Goal: Book appointment/travel/reservation

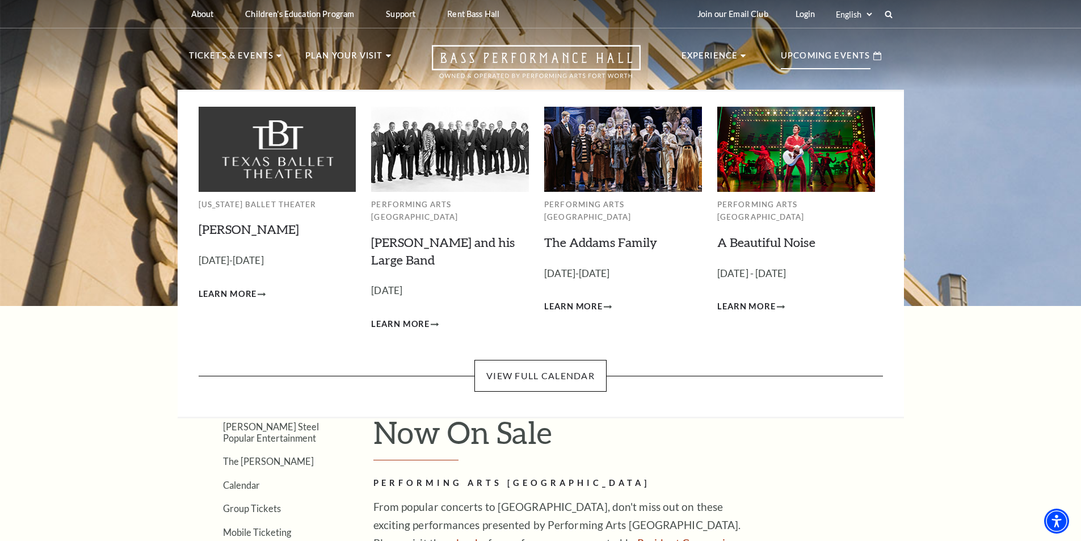
click at [862, 60] on p "Upcoming Events" at bounding box center [826, 59] width 90 height 20
click at [549, 360] on link "View Full Calendar" at bounding box center [541, 376] width 132 height 32
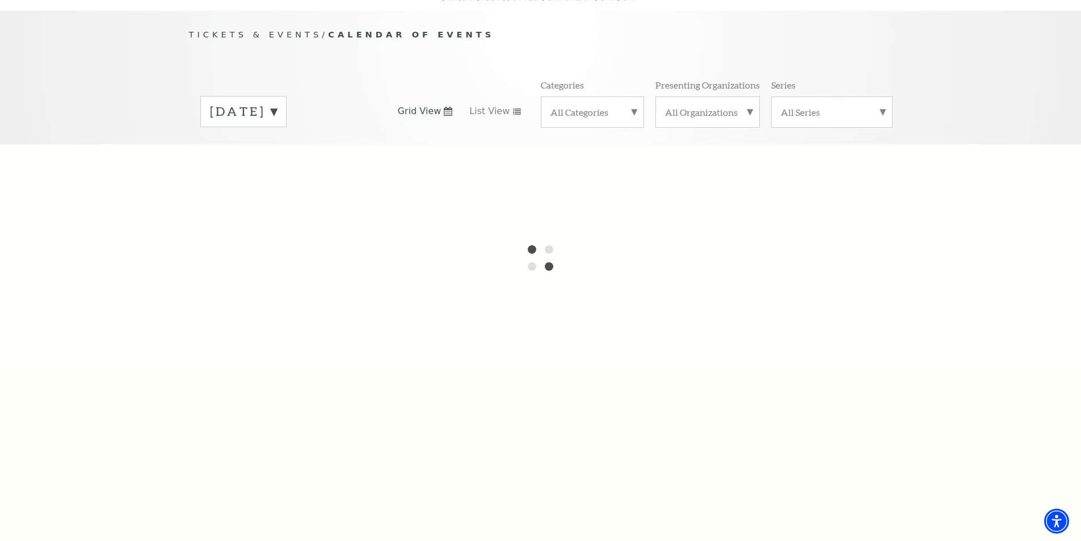
scroll to position [114, 0]
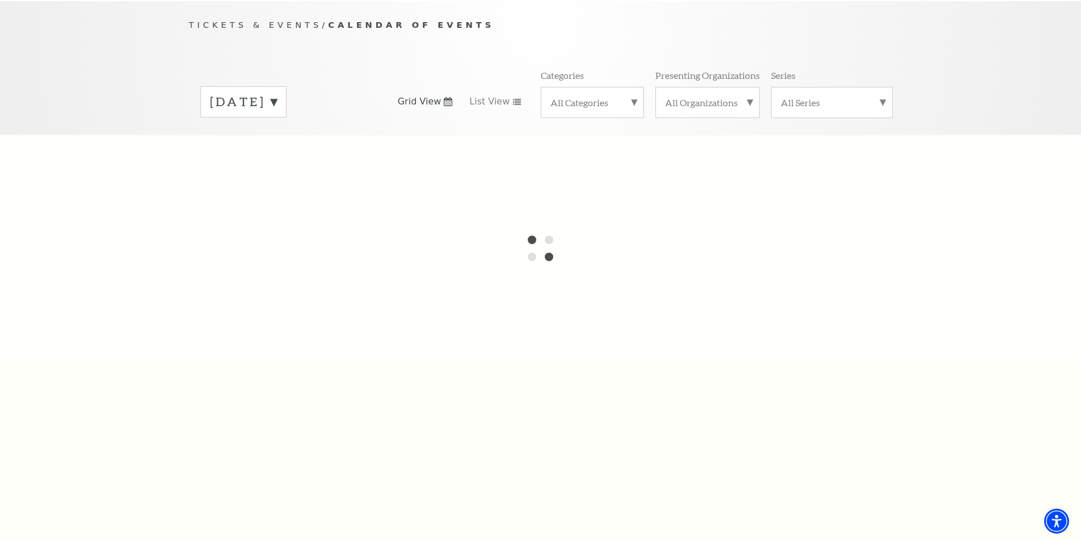
click at [277, 93] on label "[DATE]" at bounding box center [243, 102] width 67 height 18
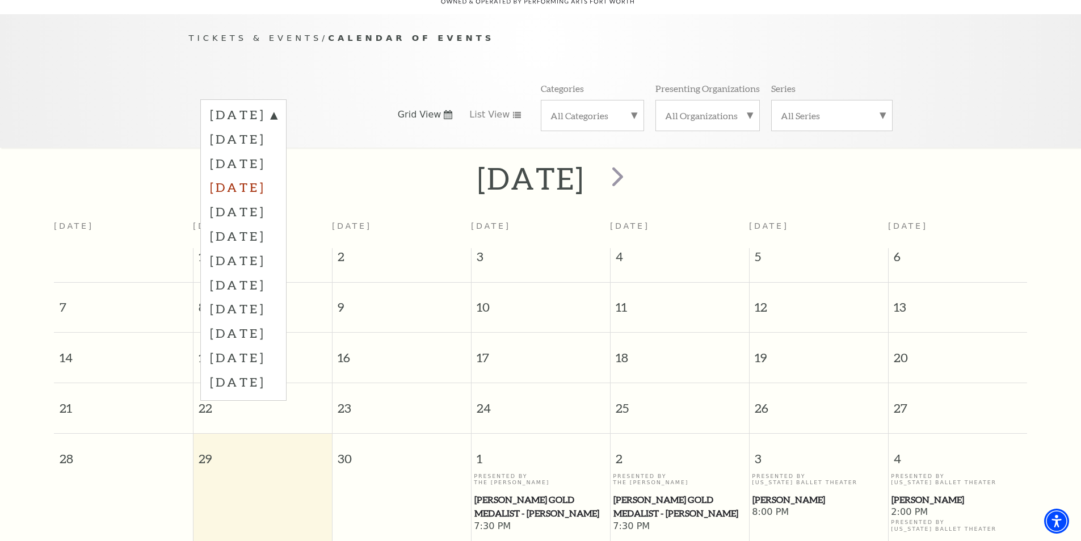
click at [277, 175] on label "[DATE]" at bounding box center [243, 187] width 67 height 24
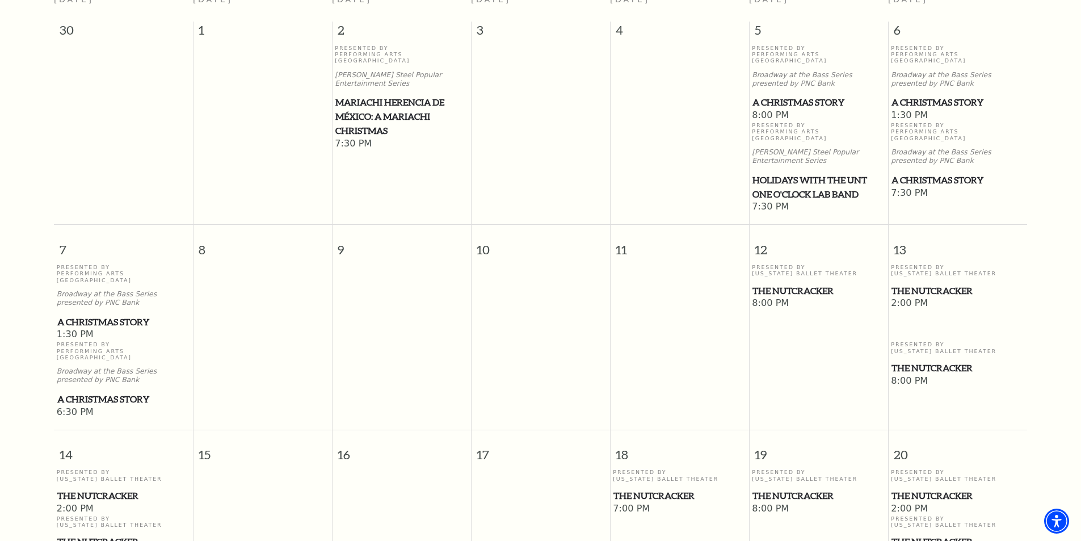
scroll to position [328, 0]
click at [912, 360] on span "The Nutcracker" at bounding box center [958, 367] width 132 height 14
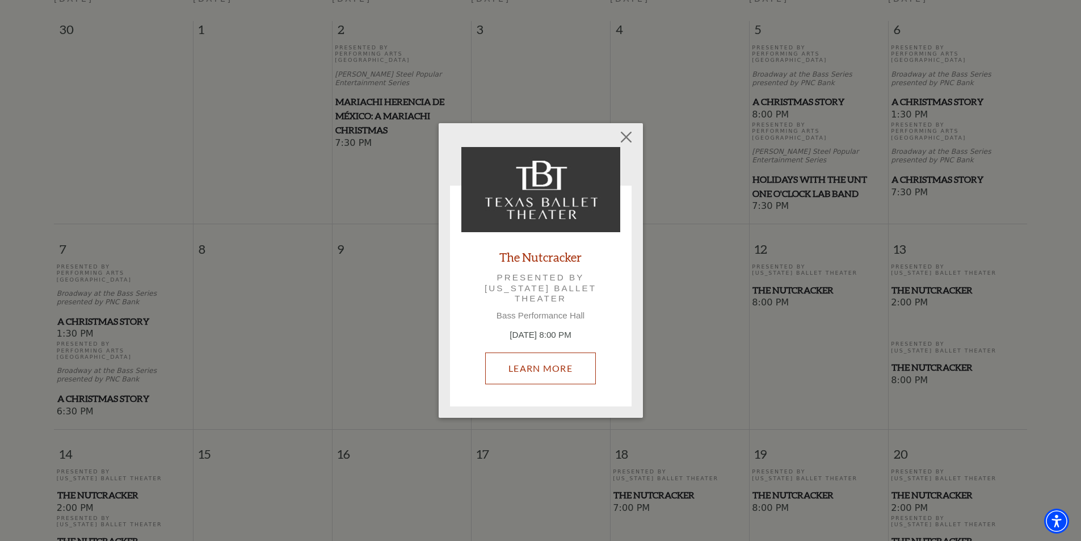
click at [555, 353] on link "Learn More" at bounding box center [540, 369] width 111 height 32
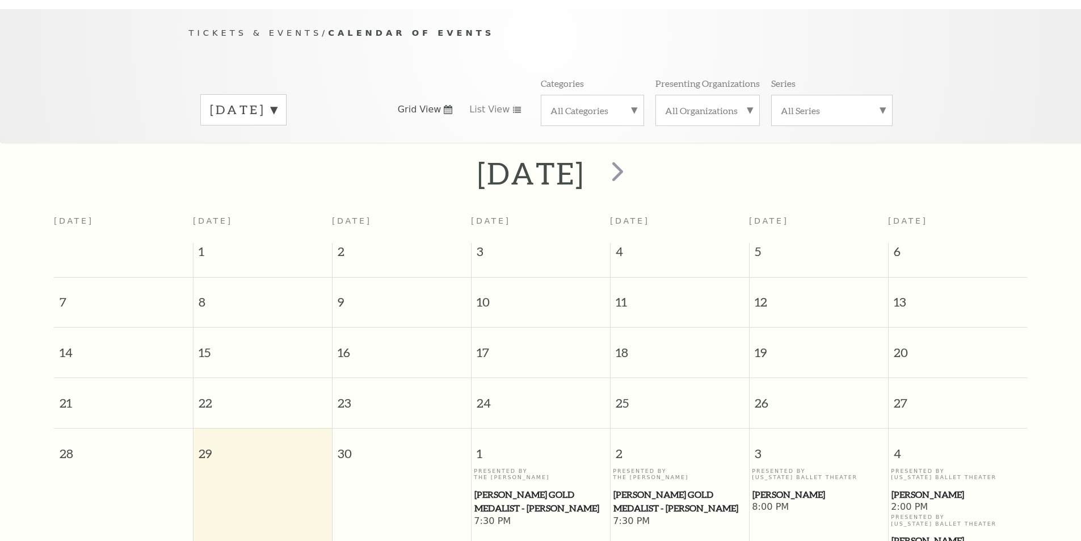
scroll to position [100, 0]
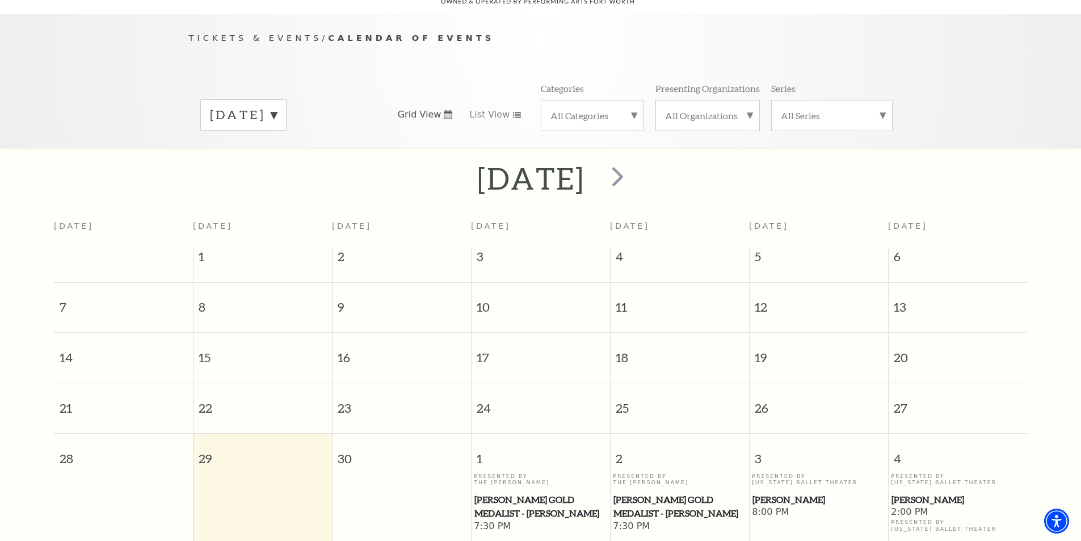
click at [277, 106] on label "[DATE]" at bounding box center [243, 115] width 67 height 18
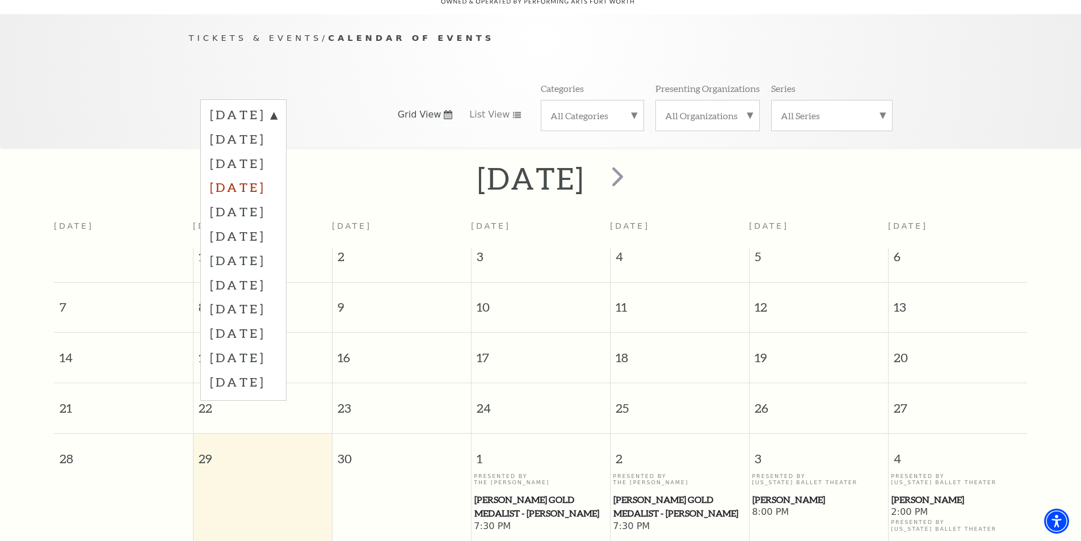
click at [268, 178] on label "[DATE]" at bounding box center [243, 187] width 67 height 24
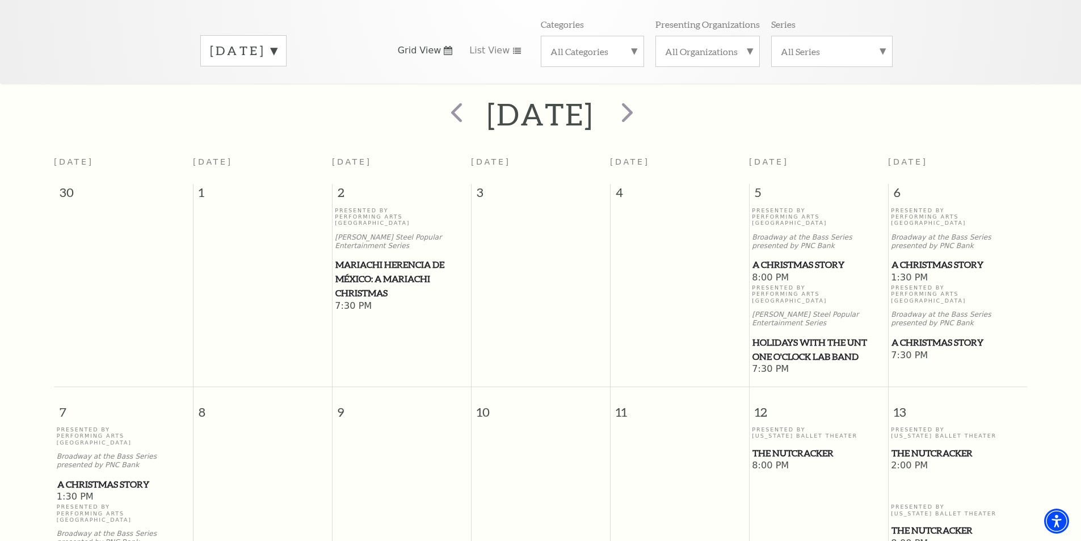
scroll to position [271, 0]
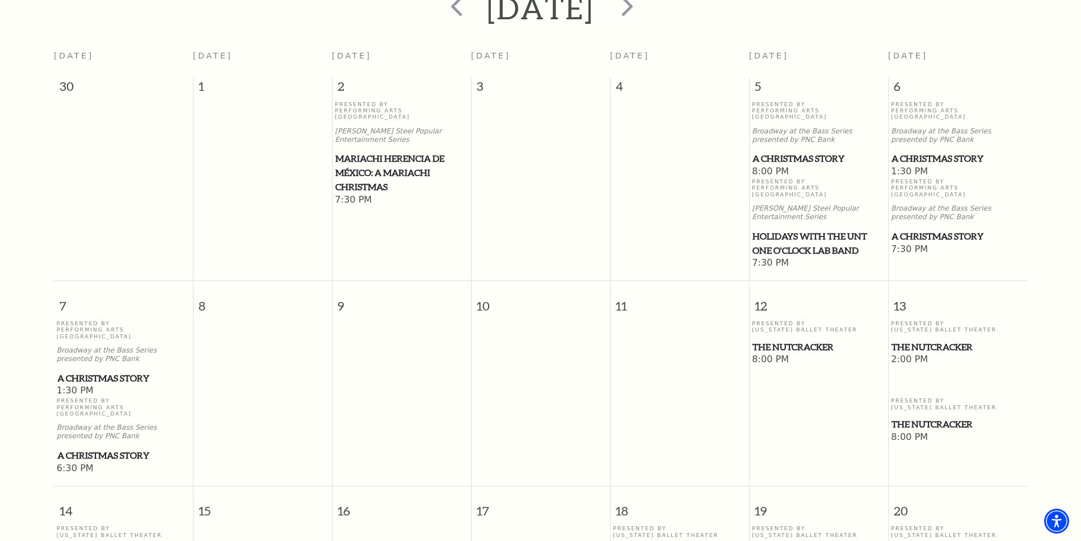
click at [911, 417] on span "The Nutcracker" at bounding box center [958, 424] width 132 height 14
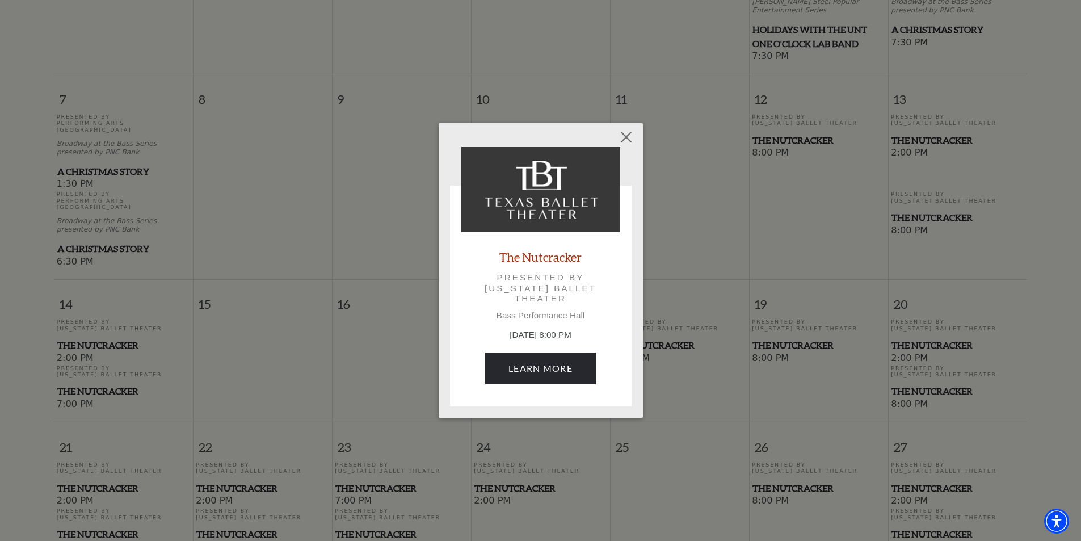
scroll to position [498, 0]
